Goal: Use online tool/utility

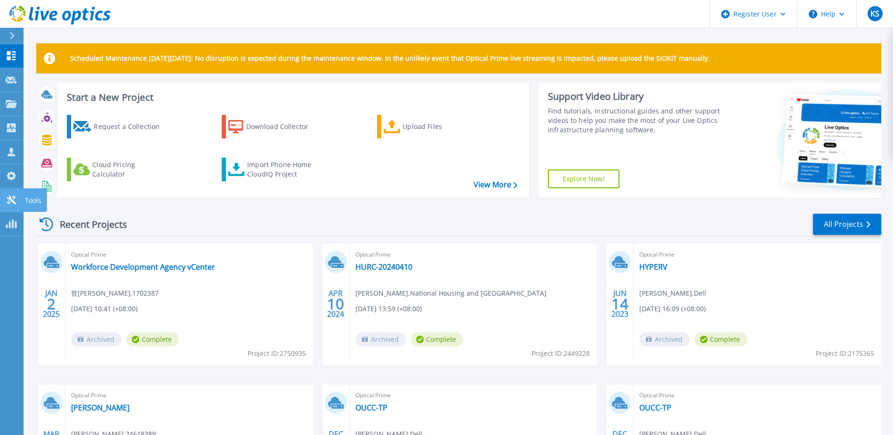
click at [7, 202] on icon at bounding box center [11, 199] width 11 height 9
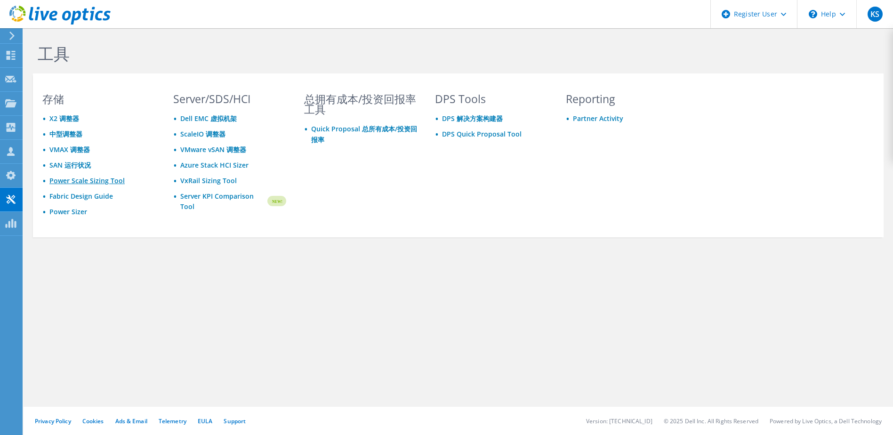
click at [102, 183] on link "Power Scale Sizing Tool" at bounding box center [86, 180] width 75 height 9
